Goal: Information Seeking & Learning: Learn about a topic

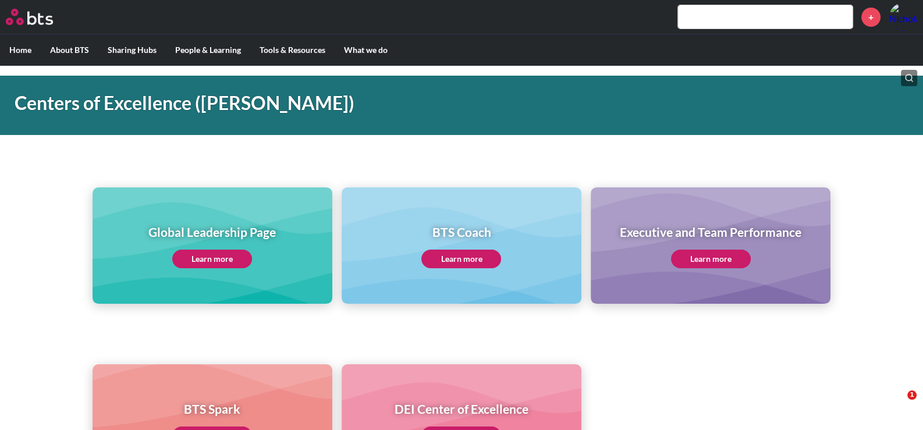
scroll to position [58, 0]
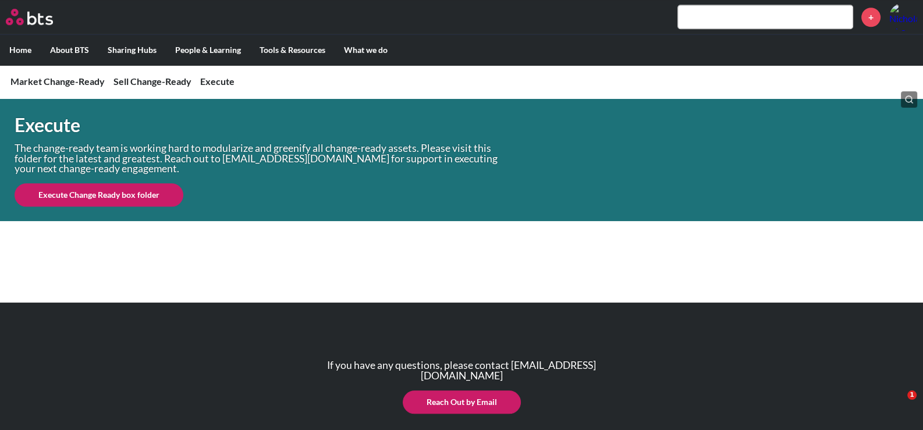
scroll to position [1222, 0]
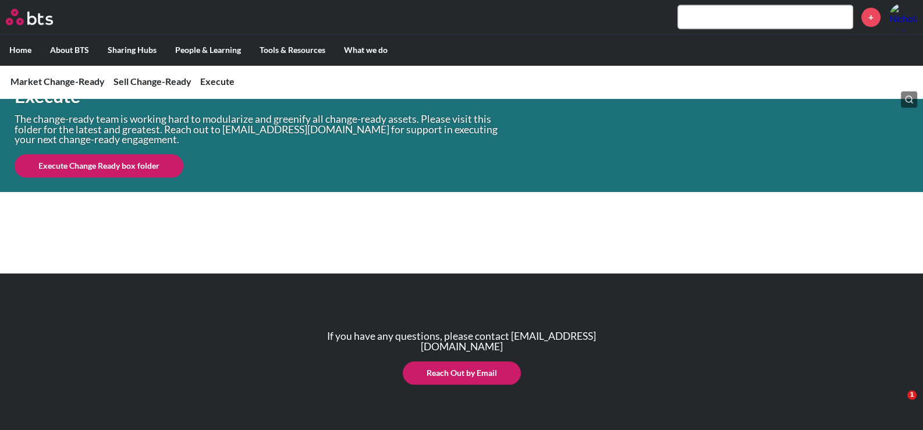
click at [137, 168] on link "Execute Change Ready box folder" at bounding box center [99, 165] width 169 height 23
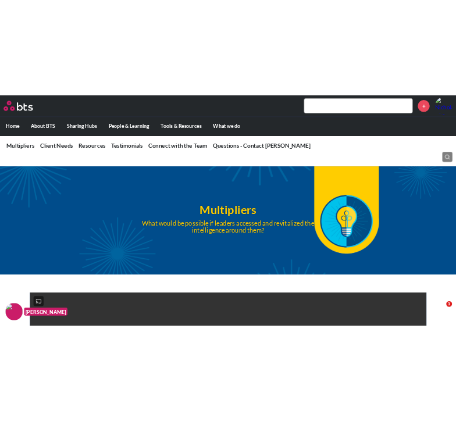
scroll to position [290, 0]
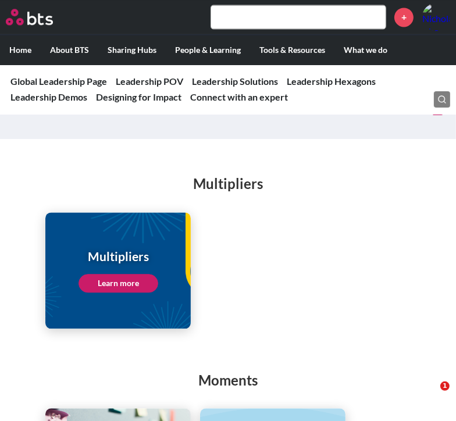
scroll to position [1495, 0]
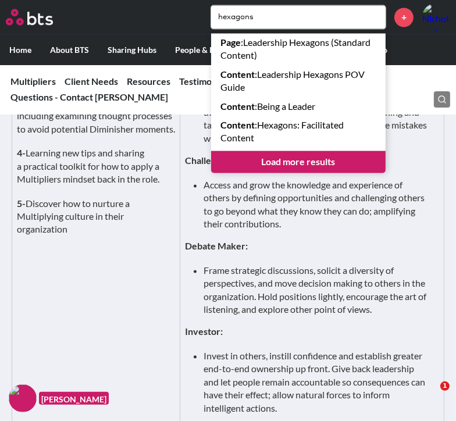
scroll to position [1396, 0]
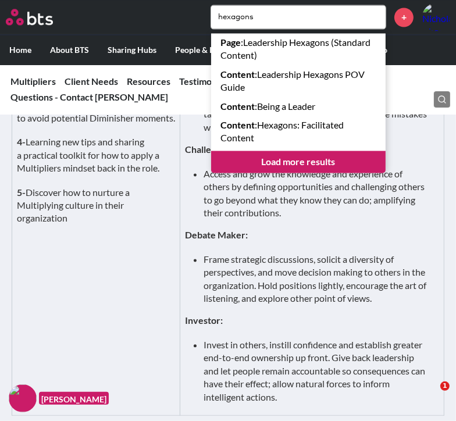
click at [76, 225] on p "5- Discover how to nurture a Multiplying culture in their organization" at bounding box center [96, 205] width 158 height 39
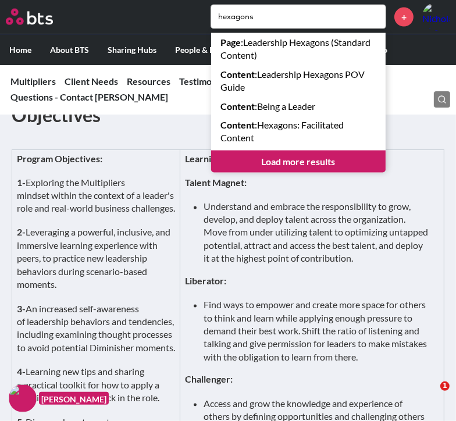
scroll to position [1163, 0]
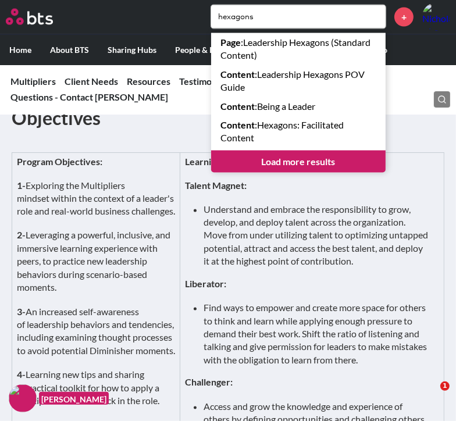
drag, startPoint x: 77, startPoint y: 290, endPoint x: 13, endPoint y: 209, distance: 103.6
click at [13, 209] on td "Program Objectives: 1- Exploring the Multipliers mindset within the context of …" at bounding box center [96, 400] width 168 height 496
copy td "Program Objectives: 1- Exploring the Multipliers mindset within the context of …"
